Goal: Book appointment/travel/reservation

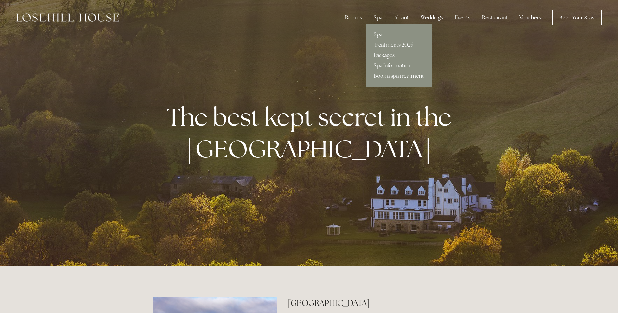
click at [381, 53] on link "Packages" at bounding box center [399, 55] width 66 height 10
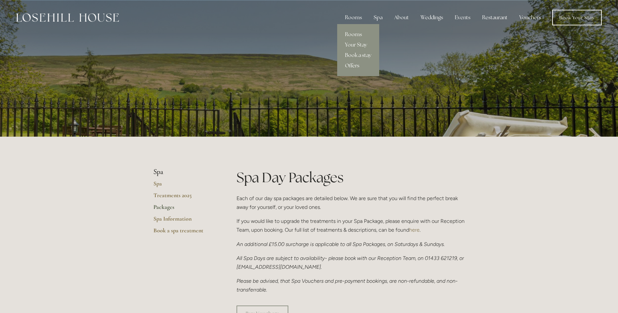
click at [353, 63] on link "Offers" at bounding box center [358, 66] width 42 height 10
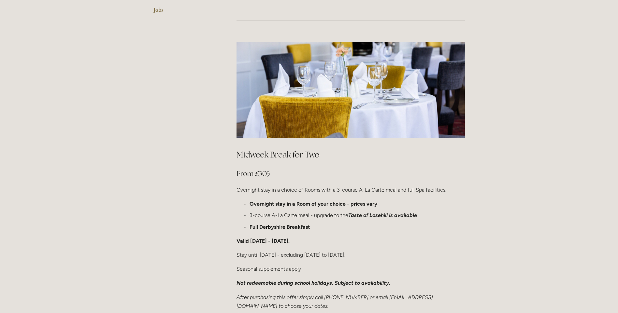
scroll to position [293, 0]
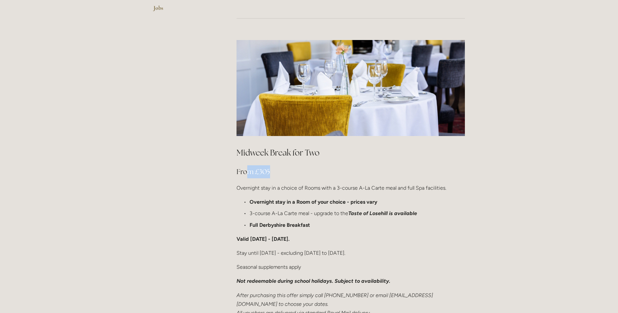
drag, startPoint x: 287, startPoint y: 152, endPoint x: 247, endPoint y: 151, distance: 39.4
click at [247, 165] on h3 "From £305" at bounding box center [350, 171] width 228 height 13
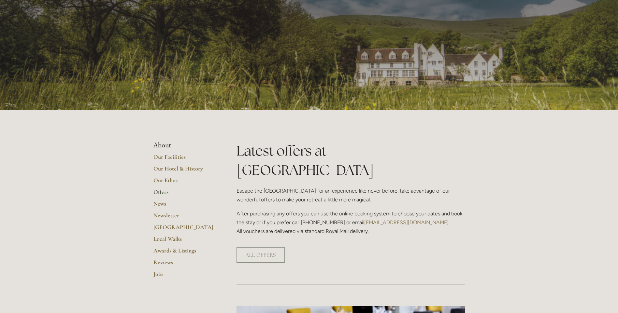
scroll to position [0, 0]
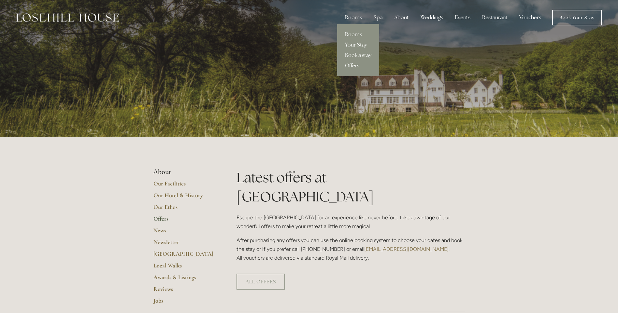
click at [354, 47] on link "Your Stay" at bounding box center [358, 45] width 42 height 10
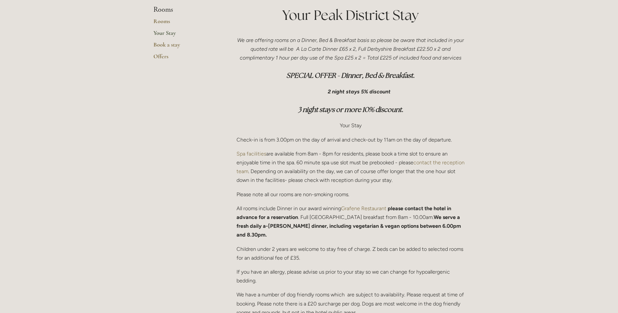
scroll to position [163, 0]
click at [350, 209] on link "Grafene Restaurant" at bounding box center [363, 208] width 45 height 6
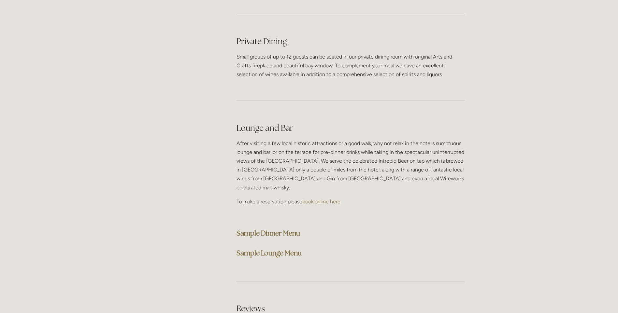
scroll to position [1629, 0]
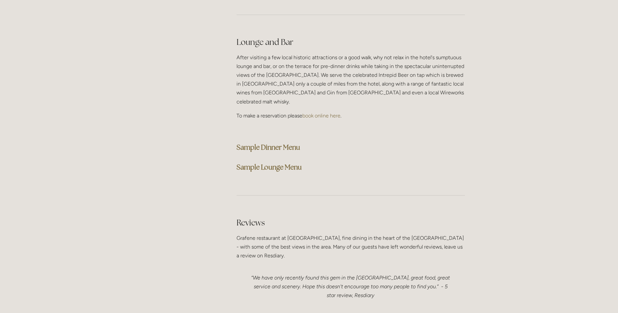
click at [283, 143] on strong "Sample Dinner Menu" at bounding box center [268, 147] width 64 height 9
click at [288, 163] on strong "Sample Lounge Menu" at bounding box center [268, 167] width 65 height 9
drag, startPoint x: 563, startPoint y: 107, endPoint x: 556, endPoint y: 107, distance: 6.2
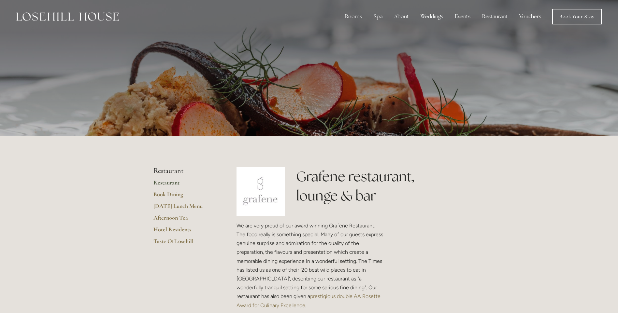
scroll to position [0, 0]
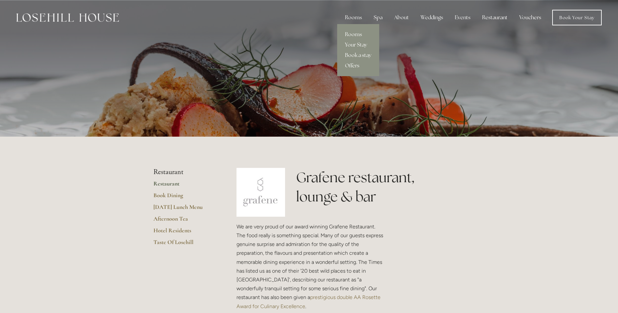
click at [363, 43] on link "Your Stay" at bounding box center [358, 45] width 42 height 10
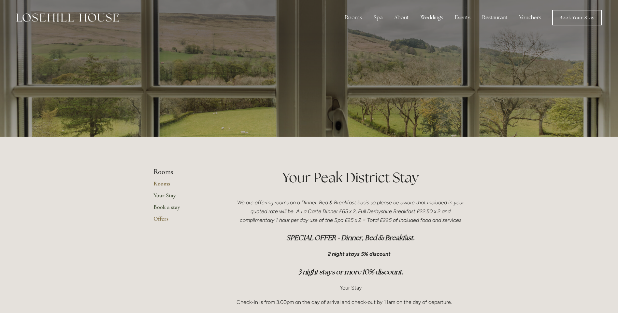
click at [171, 207] on link "Book a stay" at bounding box center [184, 210] width 62 height 12
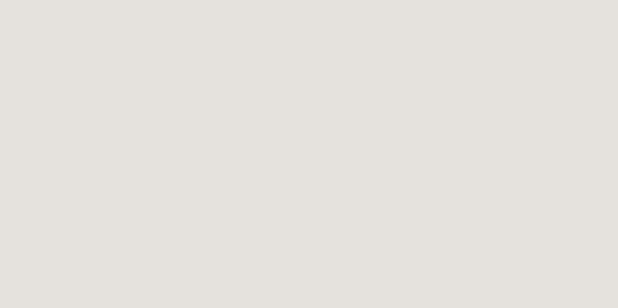
scroll to position [133, 0]
